Goal: Communication & Community: Answer question/provide support

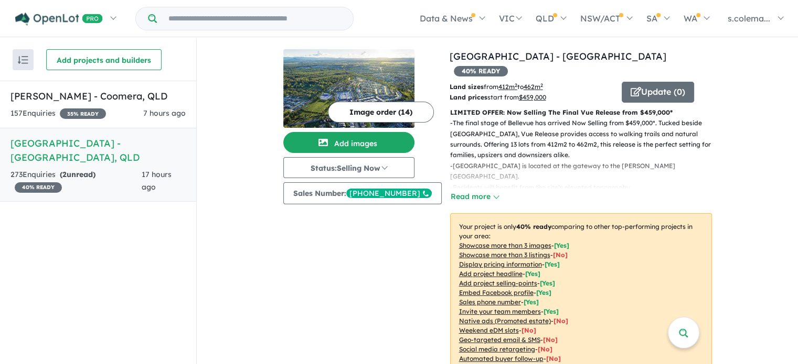
click at [121, 152] on link "Bellevue Estate - [GEOGRAPHIC_DATA] , [GEOGRAPHIC_DATA] 273 Enquir ies ( 2 unre…" at bounding box center [98, 165] width 196 height 74
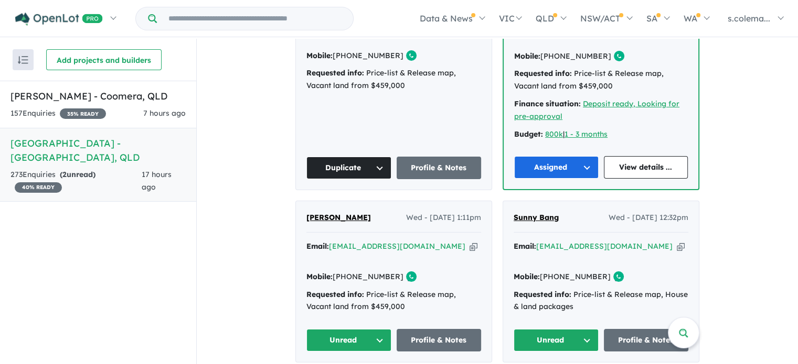
scroll to position [577, 0]
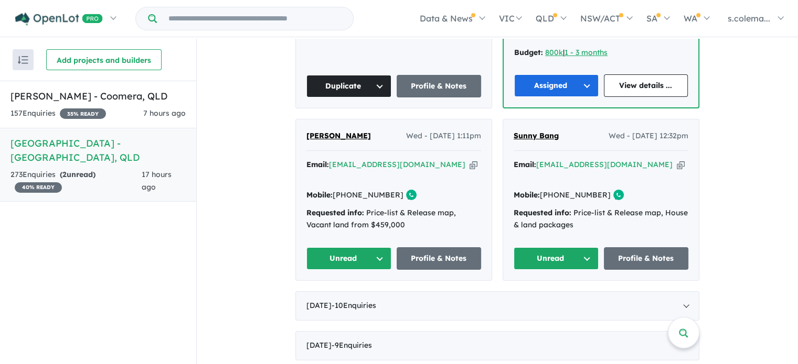
click at [345, 248] on button "Unread" at bounding box center [348, 259] width 85 height 23
click at [342, 296] on button "Assigned" at bounding box center [352, 308] width 91 height 24
click at [540, 248] on button "Unread" at bounding box center [555, 259] width 85 height 23
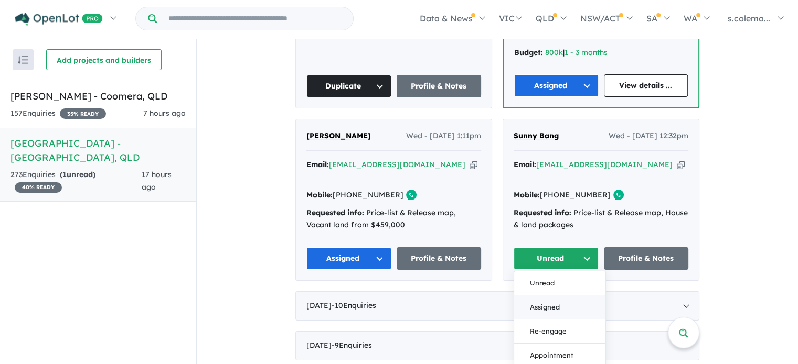
click at [540, 296] on button "Assigned" at bounding box center [559, 308] width 91 height 24
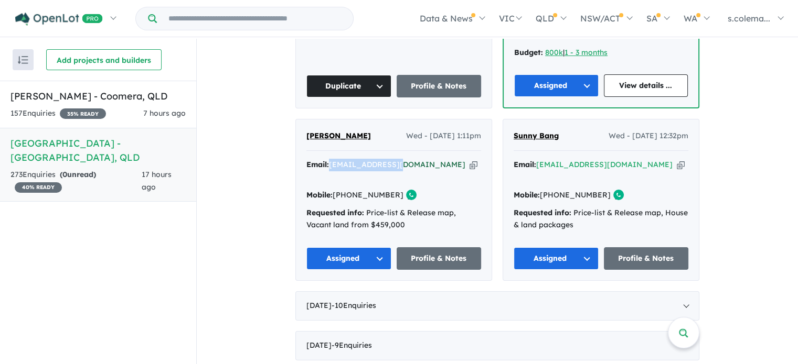
drag, startPoint x: 394, startPoint y: 136, endPoint x: 330, endPoint y: 138, distance: 64.0
click at [330, 159] on div "Email: [EMAIL_ADDRESS][DOMAIN_NAME] Copied!" at bounding box center [393, 171] width 175 height 25
copy a%20Bellevue%20Estate%20-%20Ripley"] "[EMAIL_ADDRESS][DOMAIN_NAME]"
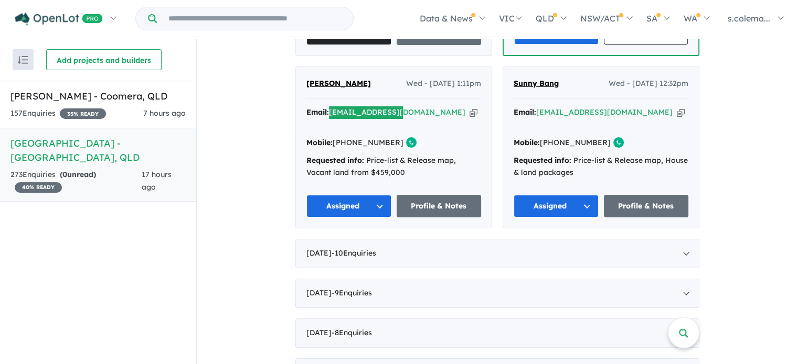
scroll to position [524, 0]
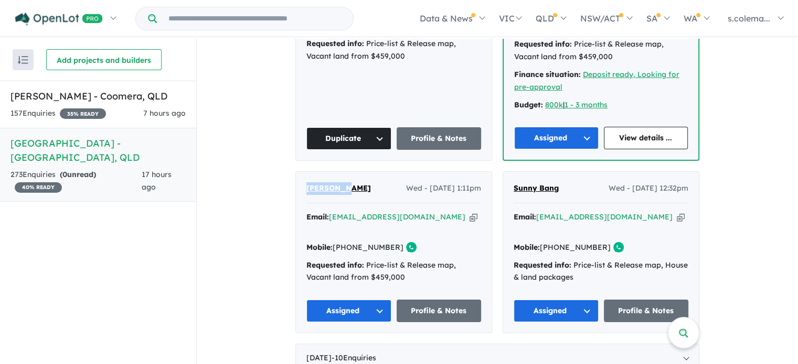
drag, startPoint x: 349, startPoint y: 157, endPoint x: 304, endPoint y: 161, distance: 44.8
click at [306, 182] on div "[PERSON_NAME] Wed - [DATE] 1:11pm" at bounding box center [393, 192] width 175 height 21
copy span "[PERSON_NAME]"
drag, startPoint x: 636, startPoint y: 190, endPoint x: 537, endPoint y: 194, distance: 98.7
click at [537, 211] on div "Email: [EMAIL_ADDRESS][DOMAIN_NAME] Copied!" at bounding box center [600, 223] width 175 height 25
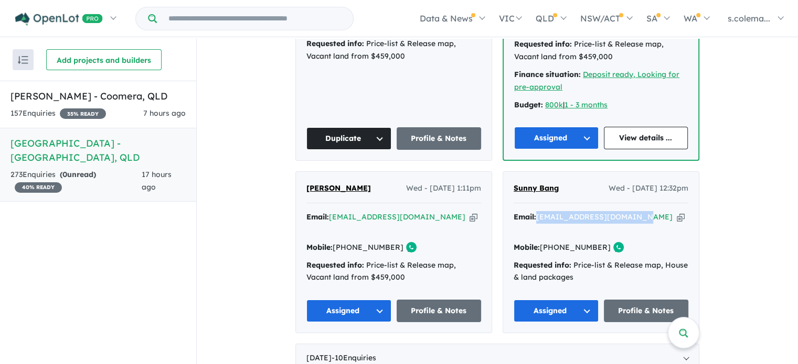
copy a%20Bellevue%20Estate%20-%20Ripley"] "[EMAIL_ADDRESS][DOMAIN_NAME]"
drag, startPoint x: 575, startPoint y: 166, endPoint x: 511, endPoint y: 165, distance: 63.5
click at [513, 182] on div "Sunny Bang Wed - [DATE] 12:32pm" at bounding box center [600, 192] width 175 height 21
copy span "Sunny Bang"
drag, startPoint x: 596, startPoint y: 210, endPoint x: 555, endPoint y: 206, distance: 41.2
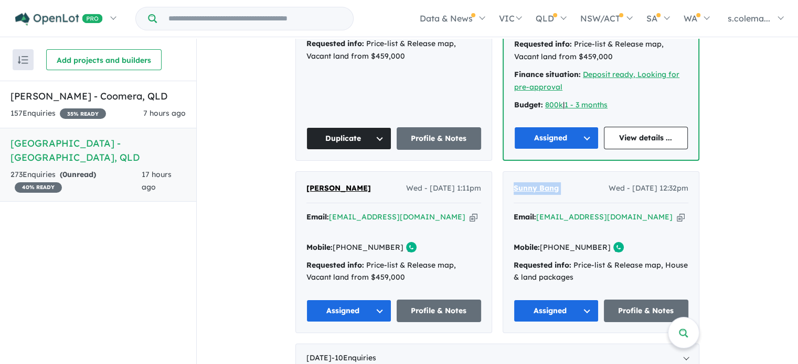
click at [555, 243] on link "[PHONE_NUMBER]" at bounding box center [575, 247] width 71 height 9
copy link "430 620 202"
drag, startPoint x: 390, startPoint y: 206, endPoint x: 348, endPoint y: 208, distance: 42.0
click at [348, 243] on link "[PHONE_NUMBER]" at bounding box center [367, 247] width 71 height 9
